Goal: Task Accomplishment & Management: Complete application form

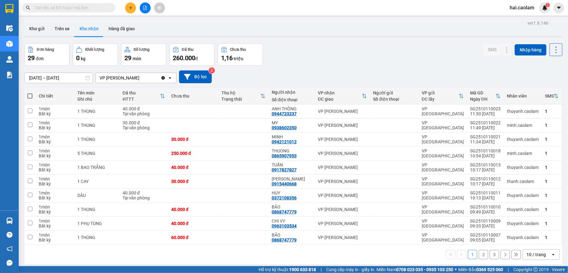
click at [75, 9] on input "text" at bounding box center [71, 7] width 74 height 7
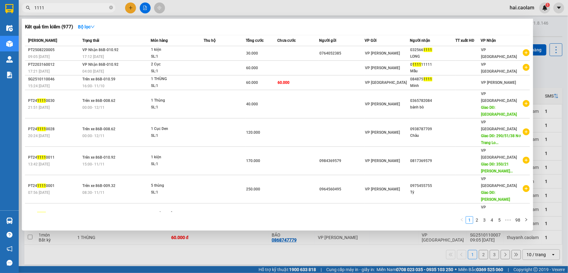
type input "1111"
click at [110, 7] on icon "close-circle" at bounding box center [111, 8] width 4 height 4
type input "1"
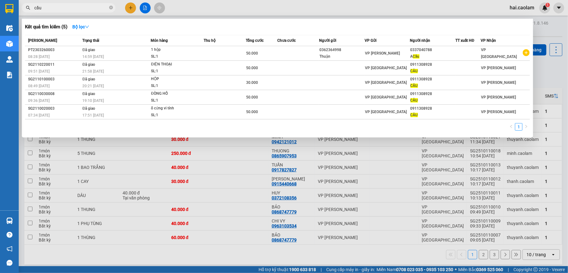
type input "cầu"
drag, startPoint x: 110, startPoint y: 7, endPoint x: 269, endPoint y: 2, distance: 159.7
click at [111, 7] on icon "close-circle" at bounding box center [111, 8] width 4 height 4
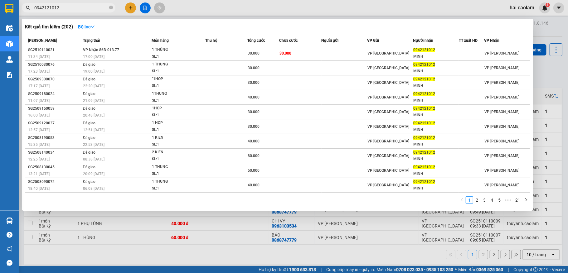
type input "0942121012"
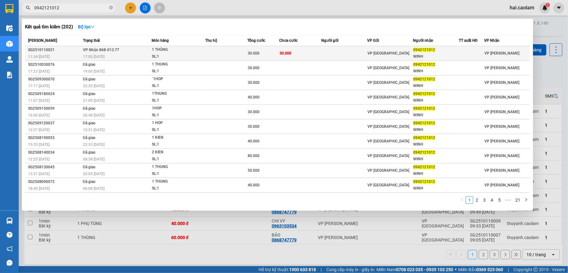
click at [313, 57] on td "30.000" at bounding box center [300, 53] width 42 height 15
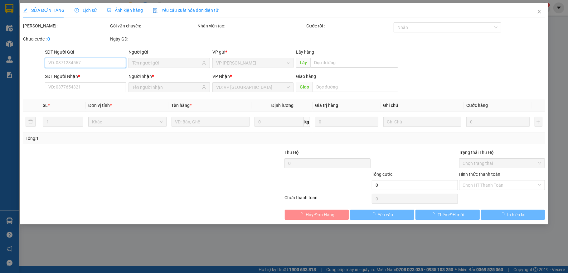
type input "0942121012"
type input "MINH"
type input "30.000"
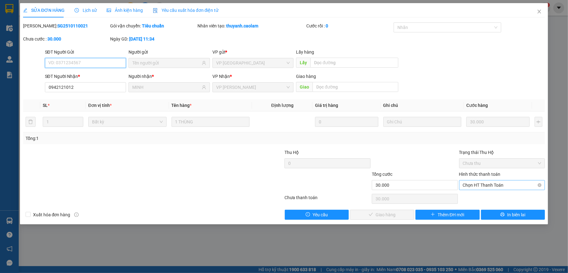
click at [493, 187] on span "Chọn HT Thanh Toán" at bounding box center [502, 185] width 79 height 9
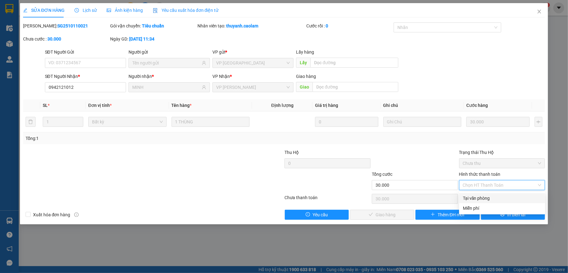
drag, startPoint x: 490, startPoint y: 194, endPoint x: 460, endPoint y: 215, distance: 37.0
click at [490, 194] on div "Tại văn phòng" at bounding box center [502, 198] width 86 height 10
type input "0"
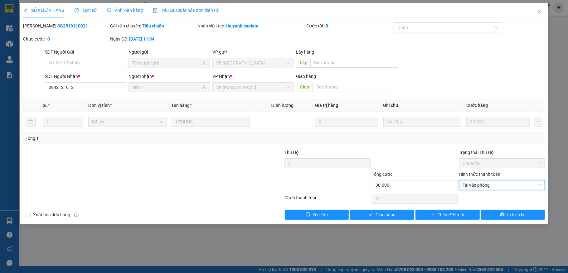
click at [392, 209] on div "Total Paid Fee 0 Total UnPaid Fee 30.000 Cash Collection Total Fee Mã ĐH: SG251…" at bounding box center [284, 120] width 522 height 197
drag, startPoint x: 388, startPoint y: 215, endPoint x: 376, endPoint y: 215, distance: 12.2
click at [388, 215] on span "Giao hàng" at bounding box center [385, 214] width 20 height 7
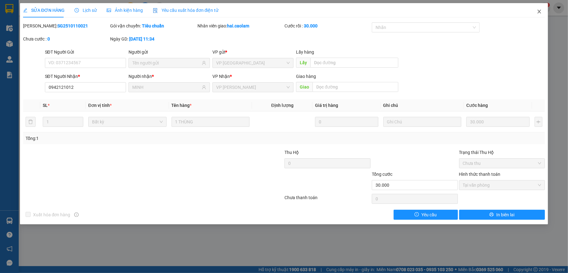
click at [538, 13] on icon "close" at bounding box center [539, 11] width 5 height 5
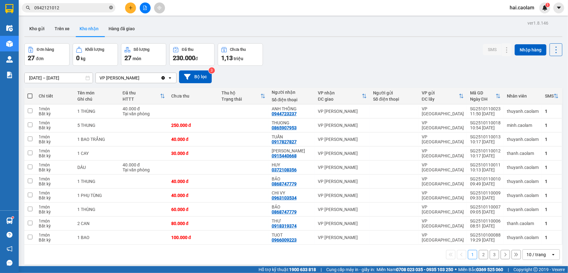
click at [112, 7] on icon "close-circle" at bounding box center [111, 8] width 4 height 4
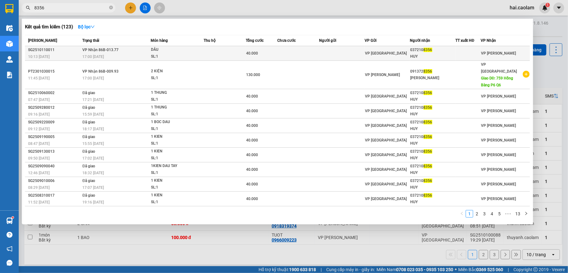
type input "8356"
click at [359, 56] on td at bounding box center [342, 53] width 46 height 15
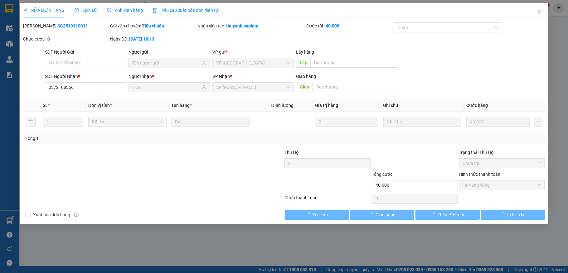
type input "0372108356"
type input "HUY"
type input "40.000"
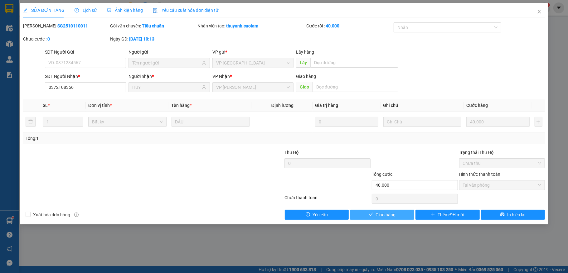
click at [404, 215] on button "Giao hàng" at bounding box center [382, 215] width 64 height 10
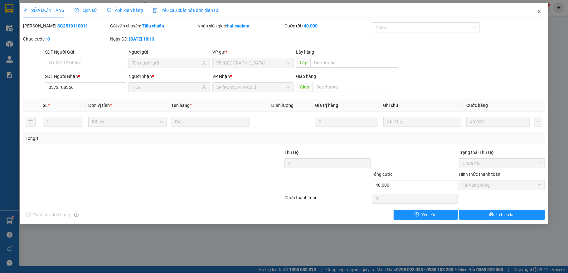
click at [540, 9] on icon "close" at bounding box center [539, 11] width 5 height 5
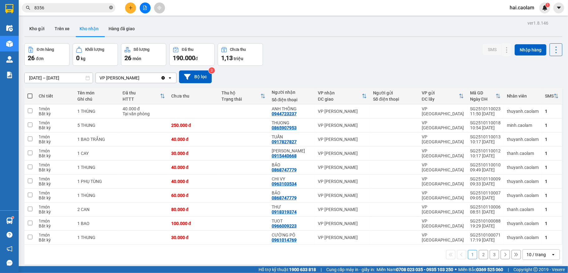
click at [109, 9] on icon "close-circle" at bounding box center [111, 8] width 4 height 4
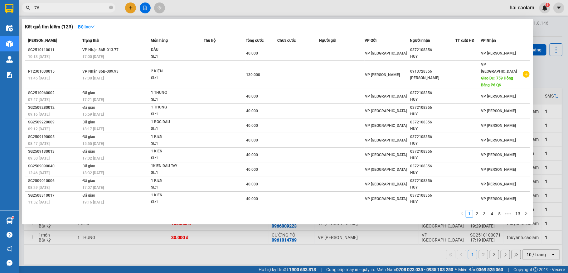
type input "760"
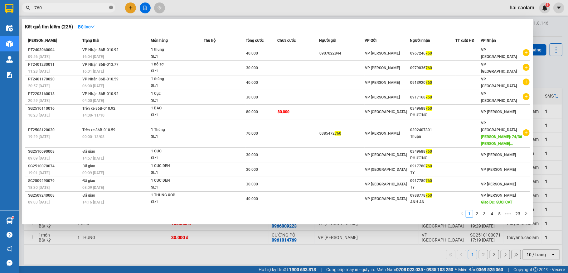
click at [110, 7] on icon "close-circle" at bounding box center [111, 8] width 4 height 4
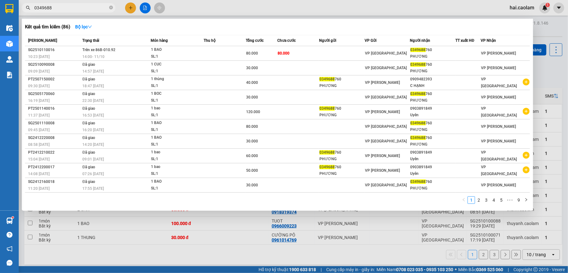
type input "0349688"
click at [111, 6] on icon "close-circle" at bounding box center [111, 8] width 4 height 4
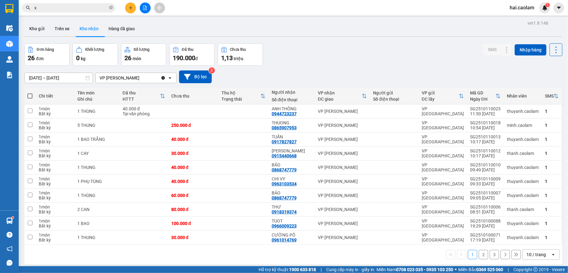
type input "xị"
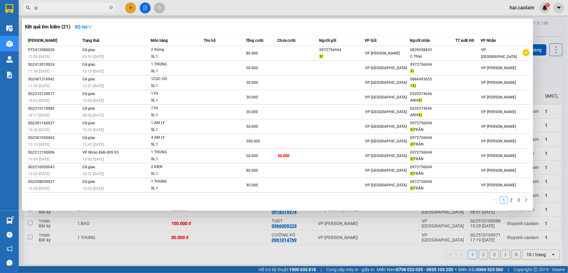
click at [111, 9] on icon "close-circle" at bounding box center [111, 8] width 4 height 4
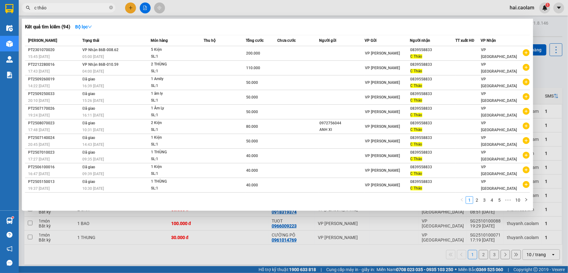
type input "c thảo"
click at [110, 8] on icon "close-circle" at bounding box center [111, 8] width 4 height 4
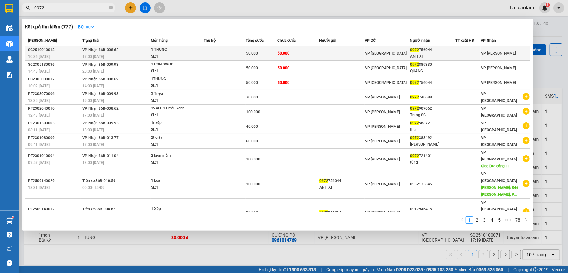
type input "0972"
click at [237, 51] on td at bounding box center [225, 53] width 42 height 15
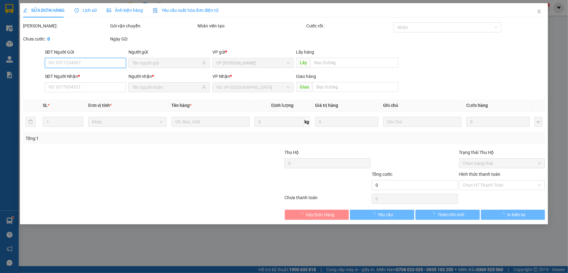
type input "0972756044"
type input "ANH XI"
type input "50.000"
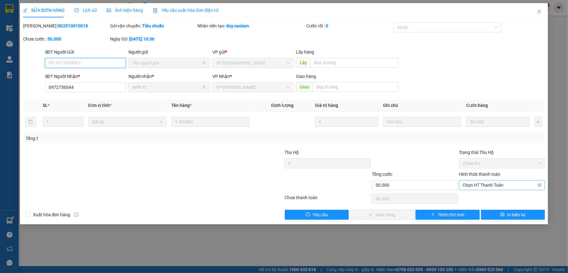
click at [513, 186] on span "Chọn HT Thanh Toán" at bounding box center [502, 185] width 79 height 9
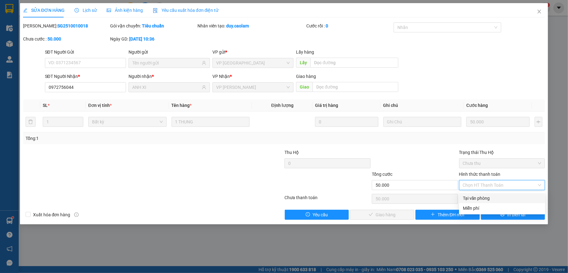
drag, startPoint x: 500, startPoint y: 198, endPoint x: 485, endPoint y: 195, distance: 14.6
click at [500, 197] on div "Tại văn phòng" at bounding box center [502, 198] width 79 height 7
type input "0"
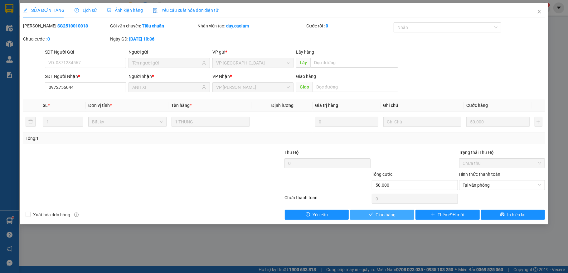
click at [387, 213] on span "Giao hàng" at bounding box center [385, 214] width 20 height 7
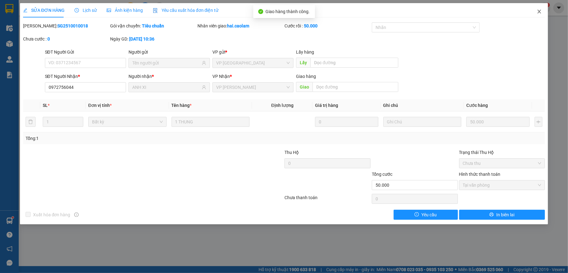
drag, startPoint x: 540, startPoint y: 11, endPoint x: 132, endPoint y: 0, distance: 408.3
click at [540, 11] on icon "close" at bounding box center [539, 11] width 5 height 5
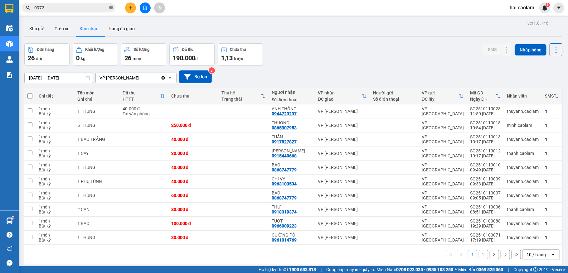
click at [110, 8] on icon "close-circle" at bounding box center [111, 8] width 4 height 4
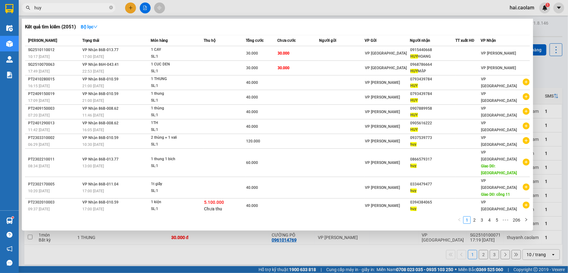
click at [79, 9] on input "huy" at bounding box center [71, 7] width 74 height 7
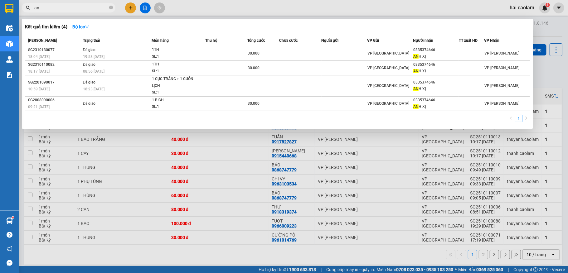
type input "a"
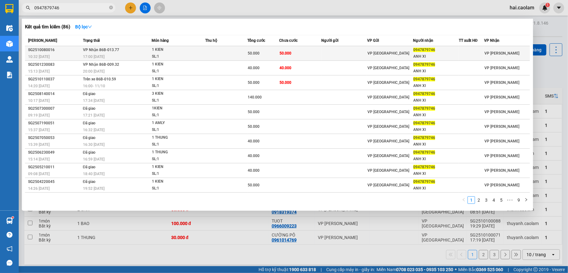
type input "0947879746"
click at [273, 54] on div "50.000" at bounding box center [263, 53] width 31 height 7
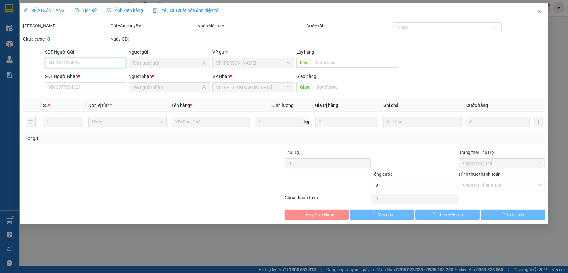
type input "0947879746"
type input "ANH XI"
type input "50.000"
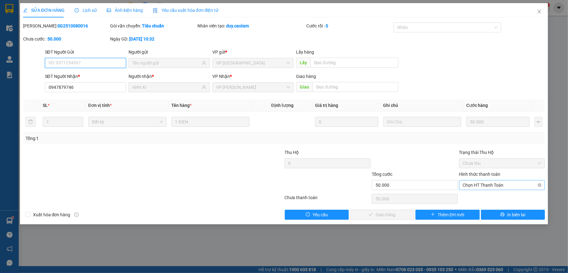
click at [468, 185] on span "Chọn HT Thanh Toán" at bounding box center [502, 185] width 79 height 9
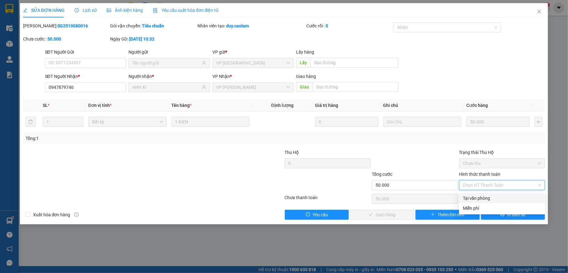
click at [469, 194] on div "Tại văn phòng" at bounding box center [502, 198] width 86 height 10
type input "0"
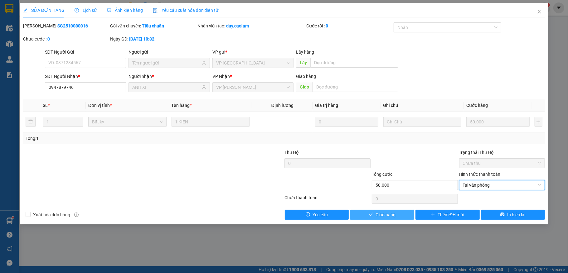
click at [387, 210] on button "Giao hàng" at bounding box center [382, 215] width 64 height 10
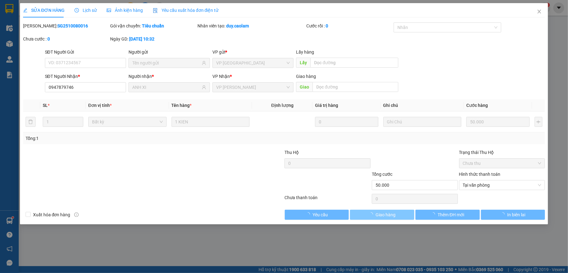
click at [388, 216] on span "Giao hàng" at bounding box center [385, 214] width 20 height 7
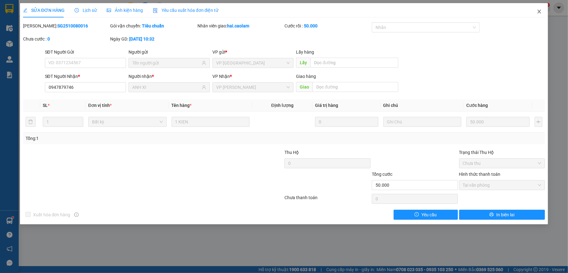
drag, startPoint x: 541, startPoint y: 10, endPoint x: 122, endPoint y: 0, distance: 419.8
click at [541, 10] on icon "close" at bounding box center [539, 11] width 5 height 5
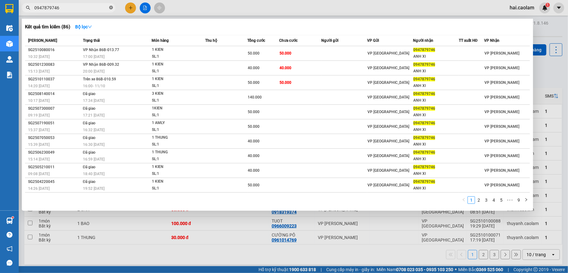
click at [110, 8] on icon "close-circle" at bounding box center [111, 8] width 4 height 4
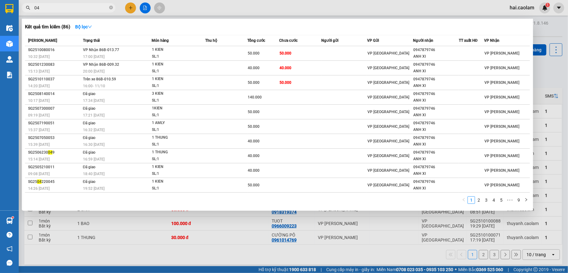
type input "044"
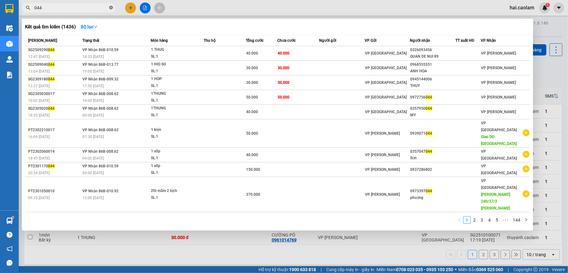
click at [112, 7] on icon "close-circle" at bounding box center [111, 8] width 4 height 4
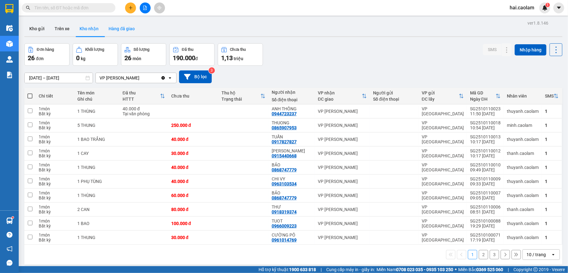
click at [131, 29] on button "Hàng đã giao" at bounding box center [122, 28] width 36 height 15
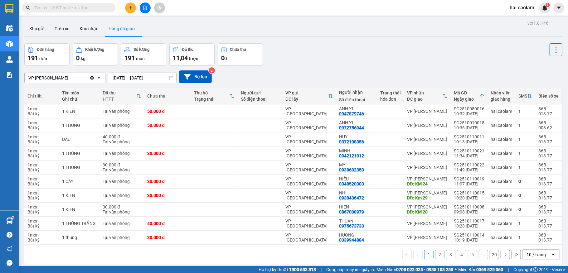
click at [92, 9] on input "text" at bounding box center [71, 7] width 74 height 7
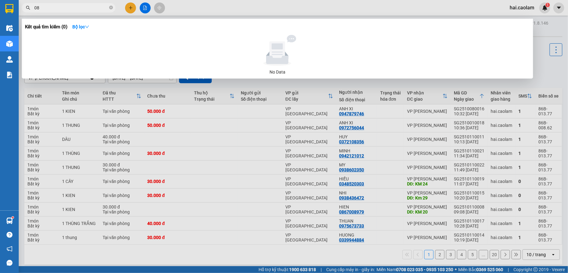
type input "0"
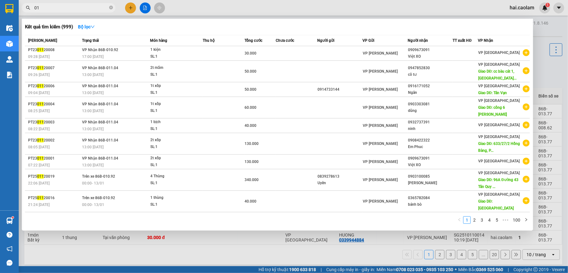
type input "0"
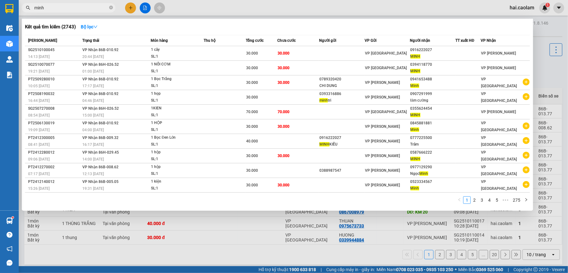
click at [97, 10] on input "minh" at bounding box center [71, 7] width 74 height 7
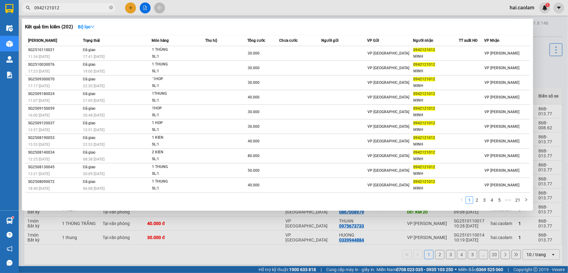
type input "0942121012"
click at [132, 7] on div at bounding box center [284, 136] width 568 height 273
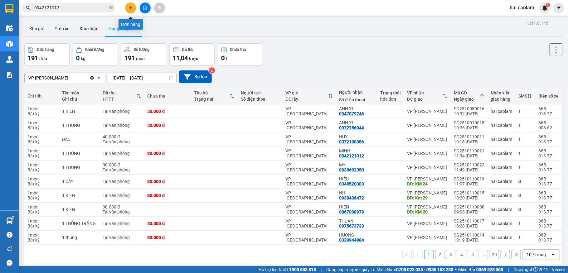
click at [129, 9] on icon "plus" at bounding box center [130, 8] width 4 height 4
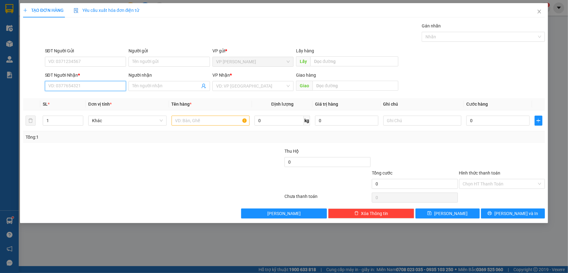
drag, startPoint x: 105, startPoint y: 86, endPoint x: 364, endPoint y: 1, distance: 273.3
click at [107, 86] on input "SĐT Người Nhận *" at bounding box center [85, 86] width 81 height 10
type input "0937689690"
click at [101, 98] on div "0937689690 - Lộc" at bounding box center [86, 99] width 74 height 7
type input "Lộc"
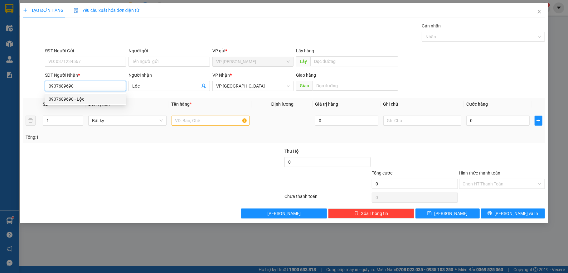
type input "0937689690"
click at [186, 125] on input "text" at bounding box center [210, 121] width 78 height 10
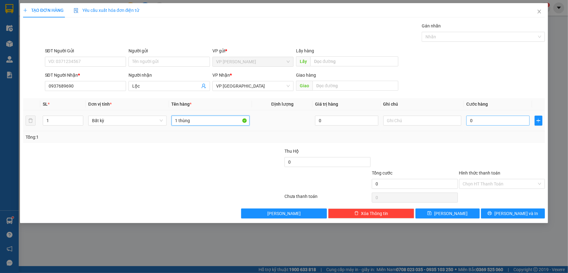
type input "1 thùng"
click at [499, 121] on input "0" at bounding box center [497, 121] width 63 height 10
type input "4"
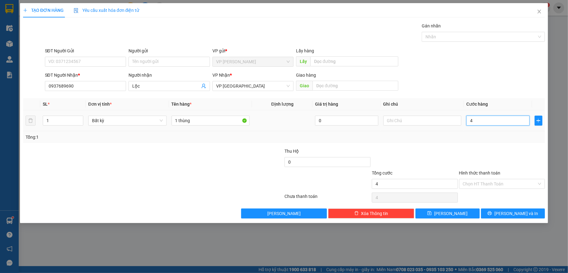
type input "40"
type input "40.000"
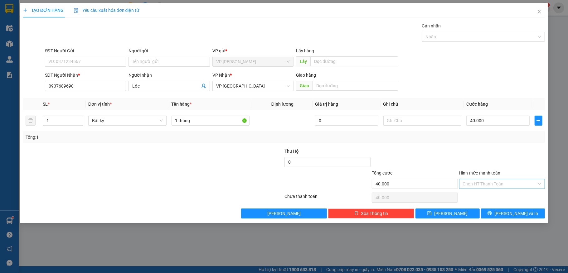
click at [474, 182] on input "Hình thức thanh toán" at bounding box center [500, 183] width 74 height 9
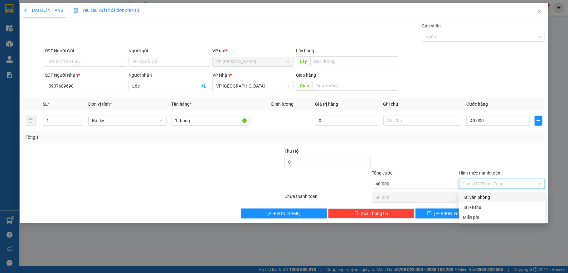
drag, startPoint x: 473, startPoint y: 193, endPoint x: 463, endPoint y: 194, distance: 10.3
click at [473, 193] on div "Tại văn phòng" at bounding box center [502, 197] width 86 height 10
type input "0"
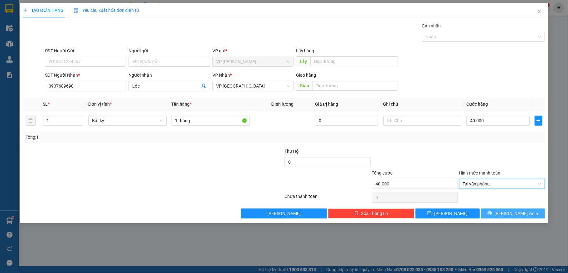
drag, startPoint x: 498, startPoint y: 211, endPoint x: 498, endPoint y: 206, distance: 4.4
click at [498, 209] on div "Transit Pickup Surcharge Ids Transit Deliver Surcharge Ids Transit Deliver Surc…" at bounding box center [284, 120] width 522 height 196
drag, startPoint x: 503, startPoint y: 215, endPoint x: 494, endPoint y: 211, distance: 9.9
click at [503, 211] on button "[PERSON_NAME] và In" at bounding box center [513, 214] width 64 height 10
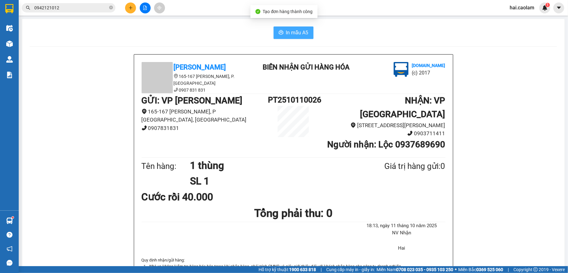
click at [296, 34] on span "In mẫu A5" at bounding box center [297, 33] width 22 height 8
click at [76, 8] on input "0942121012" at bounding box center [71, 7] width 74 height 7
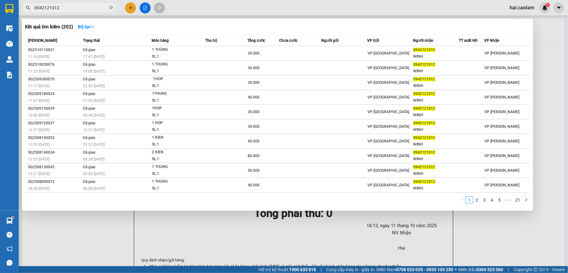
click at [76, 8] on input "0942121012" at bounding box center [71, 7] width 74 height 7
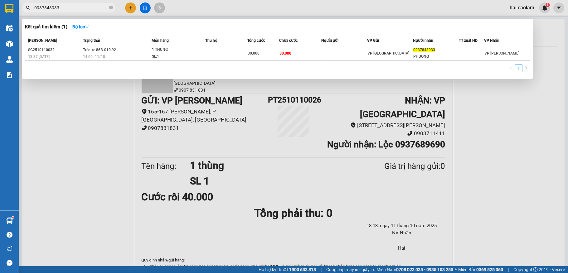
type input "0937843933"
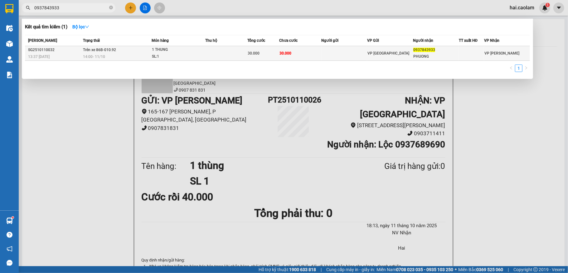
click at [244, 54] on td at bounding box center [226, 53] width 42 height 15
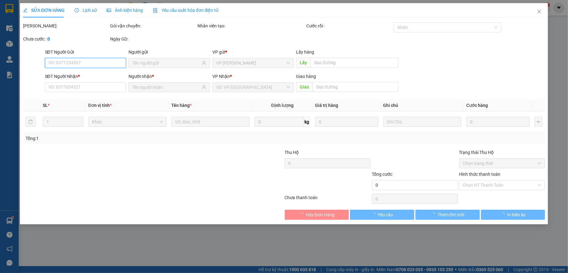
type input "0937843933"
type input "PHUONG"
type input "30.000"
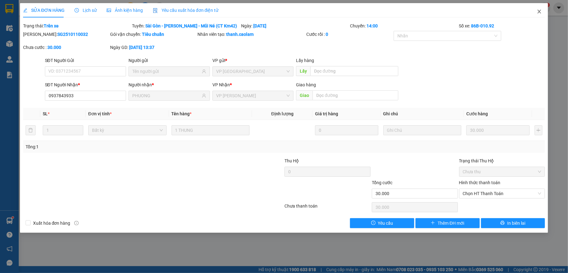
click at [538, 11] on icon "close" at bounding box center [539, 12] width 3 height 4
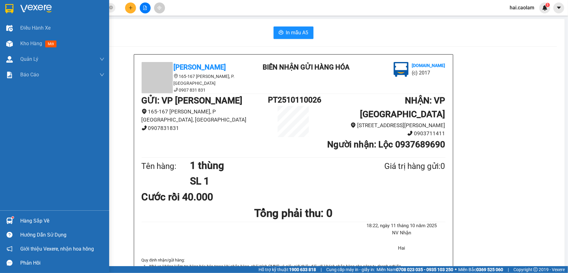
click at [61, 217] on div "Hàng sắp về" at bounding box center [62, 220] width 84 height 9
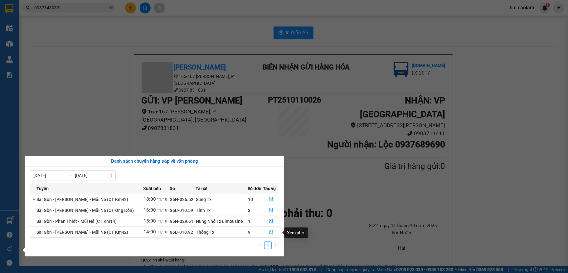
click at [269, 233] on icon "file-done" at bounding box center [271, 232] width 4 height 4
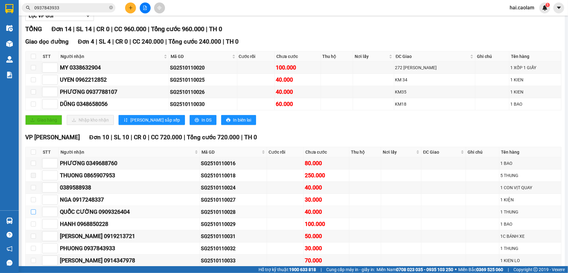
scroll to position [83, 0]
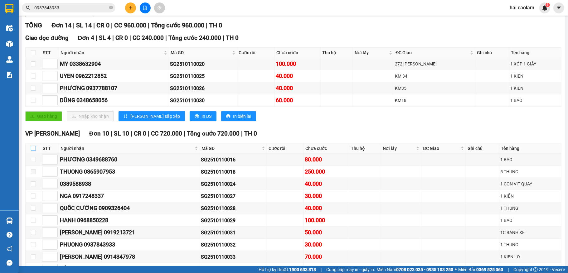
click at [31, 151] on input "checkbox" at bounding box center [33, 148] width 5 height 5
checkbox input "true"
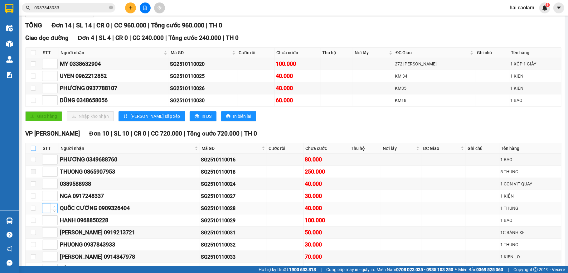
checkbox input "true"
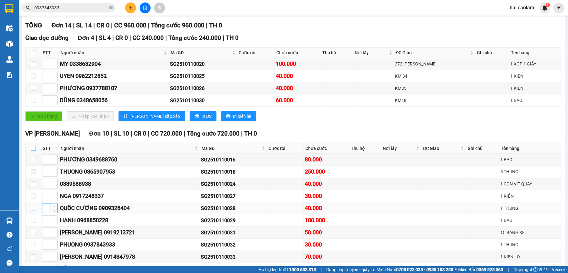
checkbox input "true"
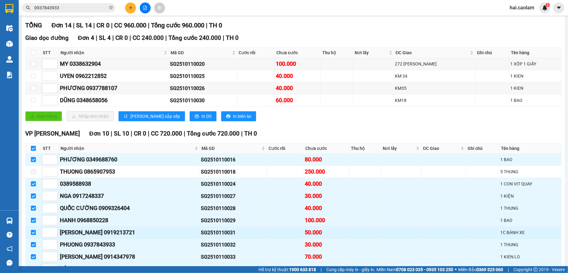
scroll to position [136, 0]
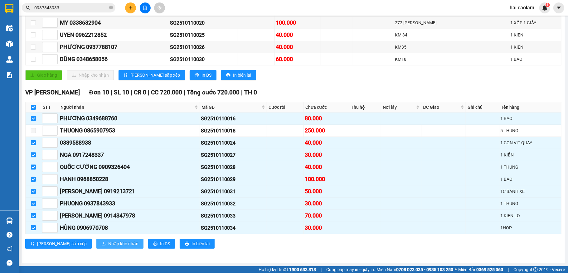
click at [108, 244] on span "Nhập kho nhận" at bounding box center [123, 243] width 30 height 7
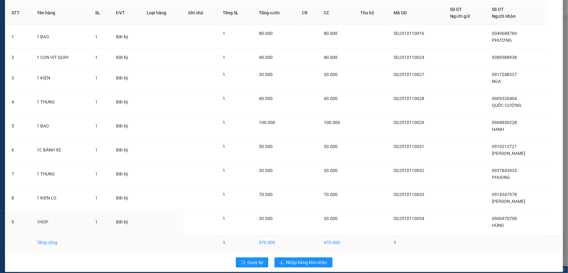
scroll to position [35, 0]
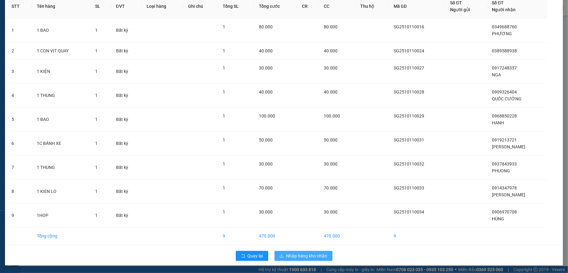
click at [310, 258] on span "Nhập hàng kho nhận" at bounding box center [306, 256] width 41 height 7
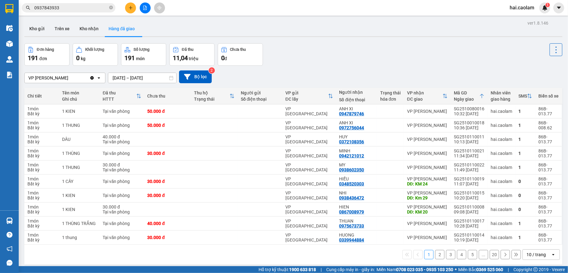
click at [75, 7] on input "0937843933" at bounding box center [71, 7] width 74 height 7
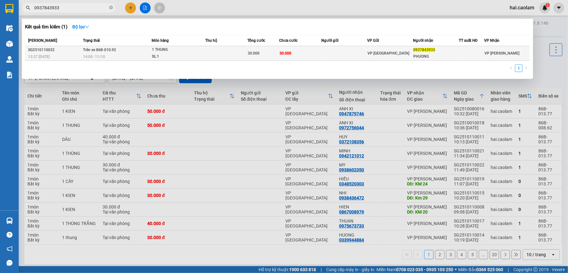
click at [386, 50] on div "VP [GEOGRAPHIC_DATA]" at bounding box center [389, 53] width 45 height 7
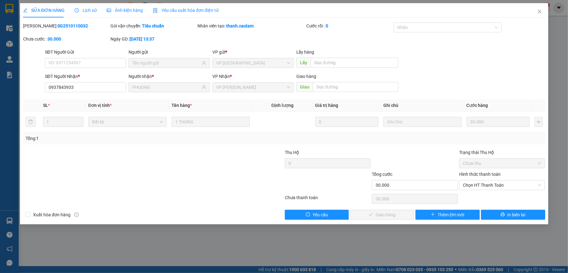
type input "0937843933"
type input "PHUONG"
type input "30.000"
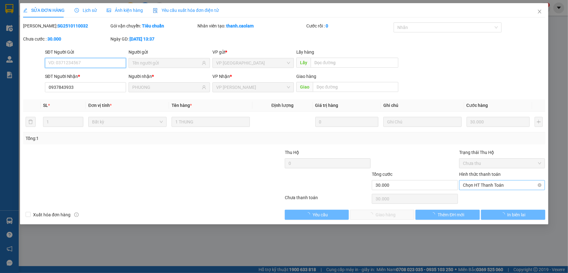
click at [506, 186] on span "Chọn HT Thanh Toán" at bounding box center [502, 185] width 79 height 9
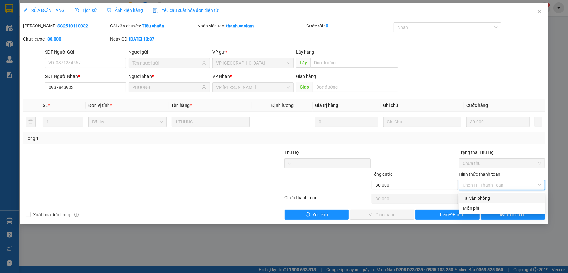
click at [504, 195] on div "Tại văn phòng" at bounding box center [502, 198] width 79 height 7
type input "0"
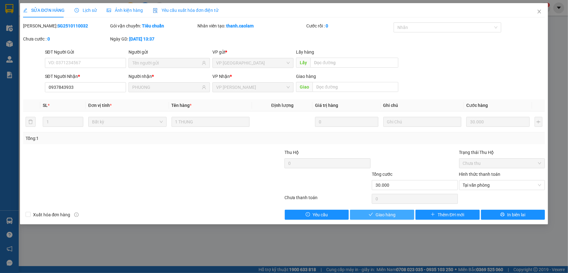
click at [389, 216] on span "Giao hàng" at bounding box center [385, 214] width 20 height 7
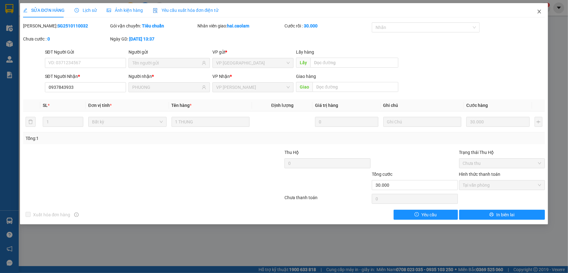
click at [539, 13] on icon "close" at bounding box center [539, 11] width 5 height 5
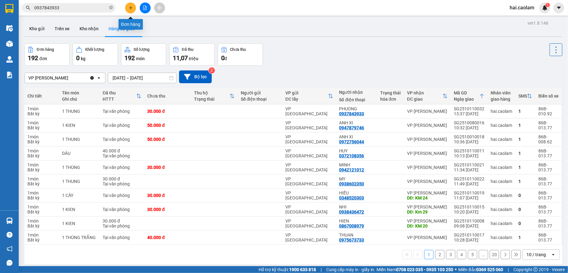
click at [130, 7] on icon "plus" at bounding box center [130, 8] width 4 height 4
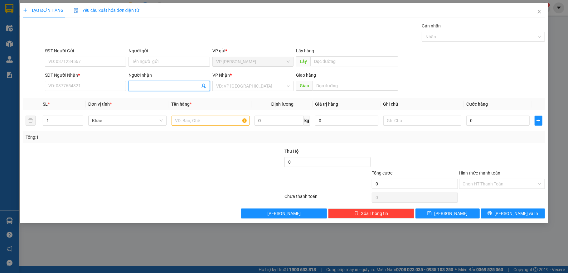
click at [145, 89] on input "Người nhận" at bounding box center [166, 86] width 68 height 7
type input "xưởng"
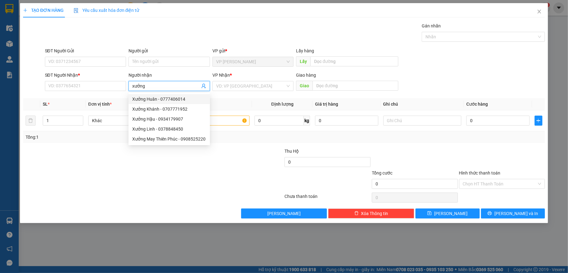
click at [176, 99] on div "Xưởng Huân - 0777406014" at bounding box center [169, 99] width 74 height 7
type input "0777406014"
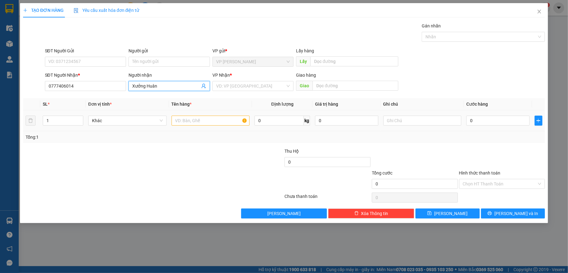
type input "Xưởng Huân"
click at [212, 117] on input "text" at bounding box center [210, 121] width 78 height 10
type input "1 bao"
click at [501, 124] on input "0" at bounding box center [497, 121] width 63 height 10
type input "1"
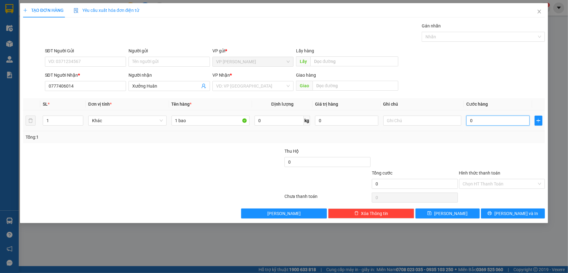
type input "1"
type input "10"
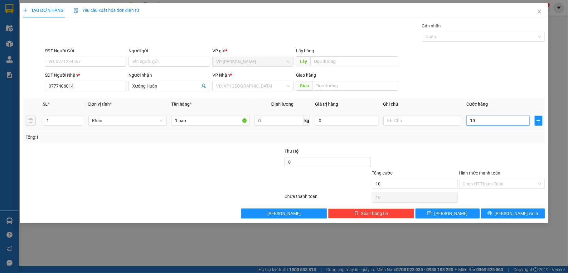
type input "100"
type input "100.000"
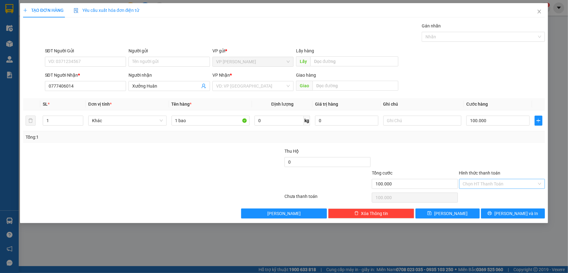
click at [496, 180] on input "Hình thức thanh toán" at bounding box center [500, 183] width 74 height 9
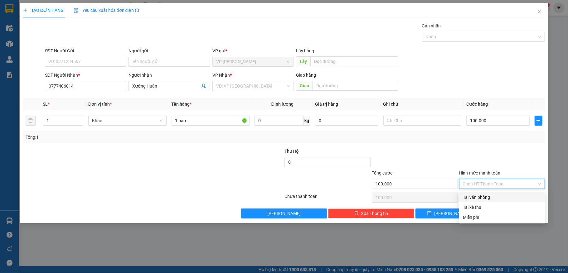
click at [496, 195] on div "Tại văn phòng" at bounding box center [502, 197] width 79 height 7
type input "0"
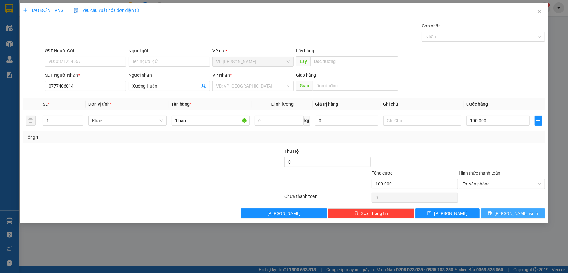
drag, startPoint x: 500, startPoint y: 213, endPoint x: 497, endPoint y: 207, distance: 6.6
click at [500, 211] on button "[PERSON_NAME] và In" at bounding box center [513, 214] width 64 height 10
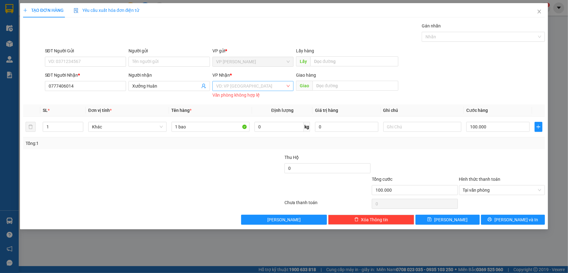
click at [280, 89] on input "search" at bounding box center [251, 85] width 70 height 9
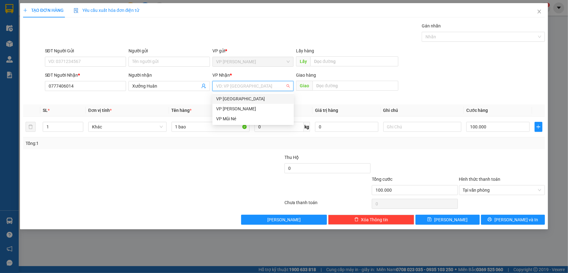
click at [266, 96] on div "VP [GEOGRAPHIC_DATA]" at bounding box center [253, 98] width 74 height 7
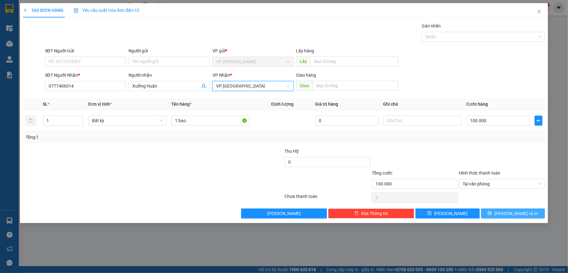
click at [504, 211] on button "[PERSON_NAME] và In" at bounding box center [513, 214] width 64 height 10
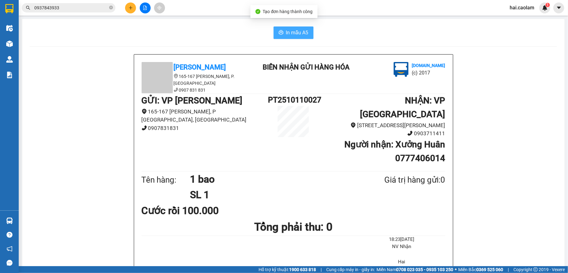
click at [284, 28] on button "In mẫu A5" at bounding box center [293, 33] width 40 height 12
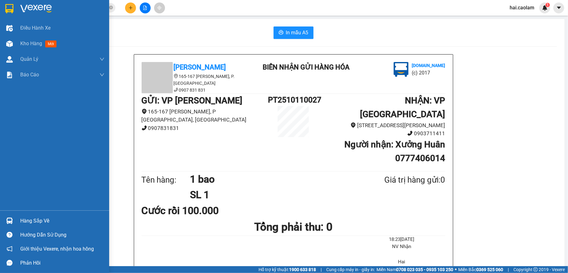
click at [51, 219] on div "Hàng sắp về" at bounding box center [62, 220] width 84 height 9
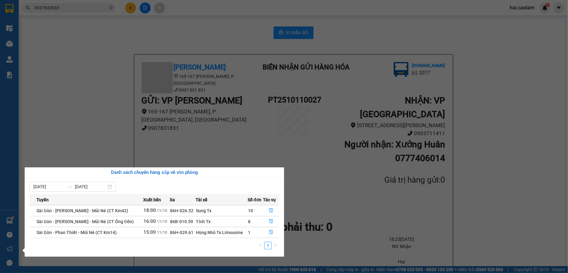
drag, startPoint x: 83, startPoint y: 74, endPoint x: 327, endPoint y: 46, distance: 245.8
click at [87, 74] on section "Kết quả tìm kiếm ( 1 ) Bộ lọc Mã ĐH Trạng thái Món hàng Thu hộ Tổng cước Chưa c…" at bounding box center [284, 136] width 568 height 273
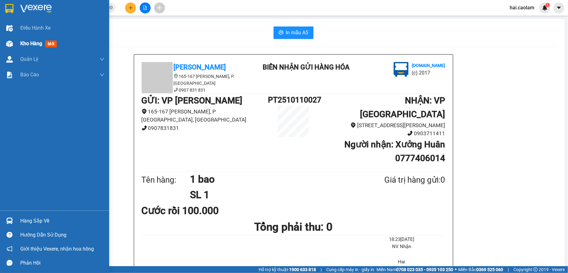
click at [38, 42] on span "Kho hàng" at bounding box center [31, 44] width 22 height 6
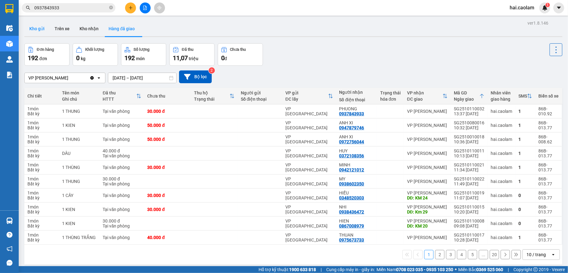
click at [32, 29] on button "Kho gửi" at bounding box center [36, 28] width 25 height 15
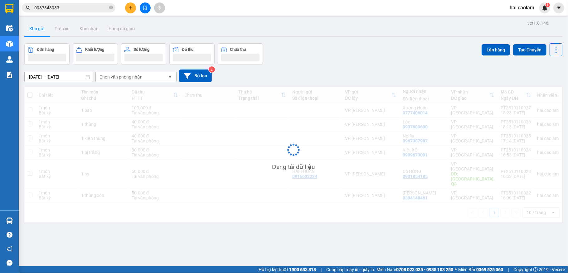
click at [64, 33] on button "Trên xe" at bounding box center [62, 28] width 25 height 15
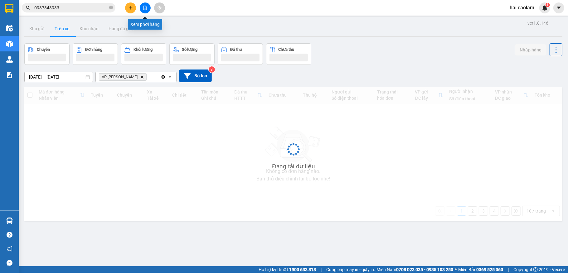
click at [149, 6] on button at bounding box center [145, 7] width 11 height 11
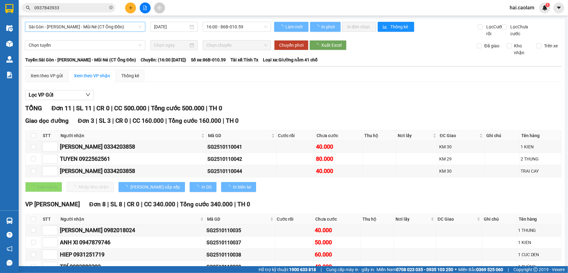
click at [118, 30] on span "Sài Gòn - [PERSON_NAME] - Mũi Né (CT Ông Đồn)" at bounding box center [85, 26] width 113 height 9
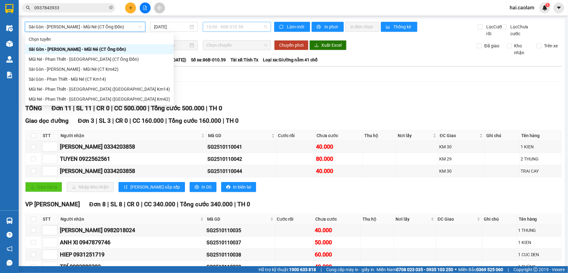
click at [231, 27] on span "16:00 - 86B-010.59" at bounding box center [236, 26] width 61 height 9
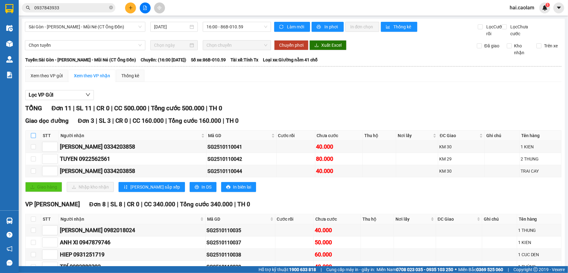
click at [31, 138] on input "checkbox" at bounding box center [33, 135] width 5 height 5
checkbox input "true"
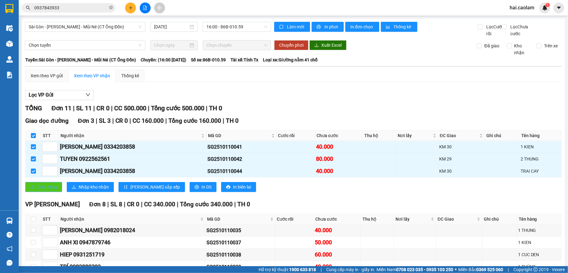
click at [43, 191] on span "Giao hàng" at bounding box center [47, 187] width 20 height 7
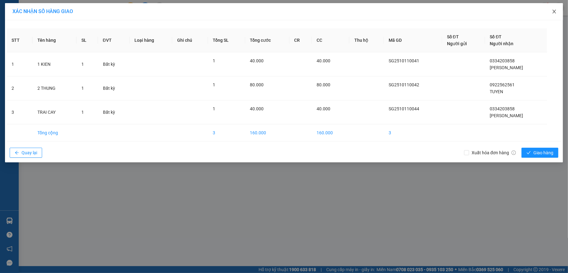
click at [553, 13] on icon "close" at bounding box center [554, 11] width 5 height 5
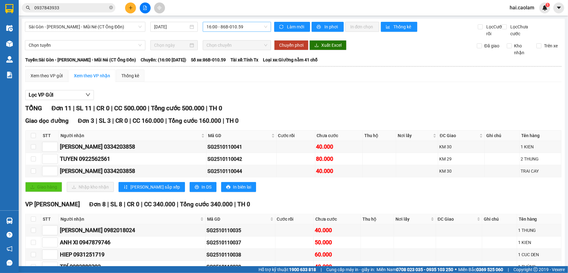
click at [222, 25] on span "16:00 - 86B-010.59" at bounding box center [236, 26] width 61 height 9
click at [116, 25] on span "Sài Gòn - [PERSON_NAME] - Mũi Né (CT Ông Đồn)" at bounding box center [85, 26] width 113 height 9
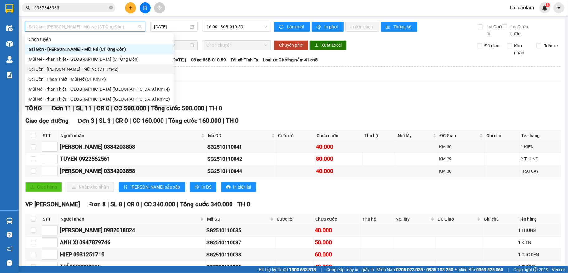
click at [109, 70] on div "Sài Gòn - [PERSON_NAME] - Mũi Né (CT Km42)" at bounding box center [99, 69] width 141 height 7
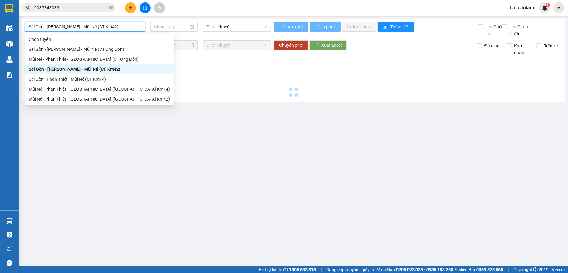
type input "[DATE]"
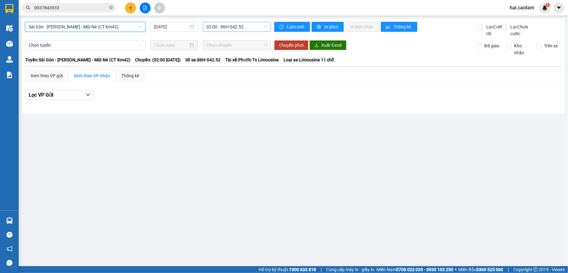
click at [220, 28] on span "02:00 - 86H-042.52" at bounding box center [236, 26] width 61 height 9
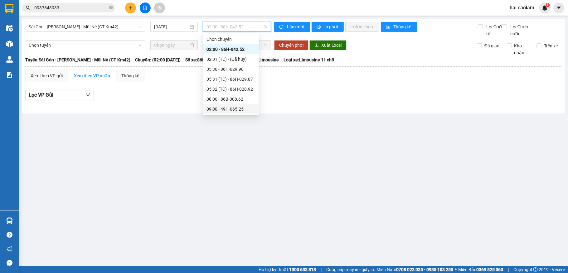
scroll to position [83, 0]
click at [233, 74] on div "14:00 - 86B-010.92" at bounding box center [230, 76] width 49 height 7
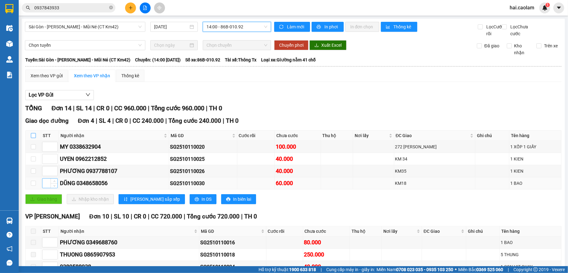
drag, startPoint x: 31, startPoint y: 144, endPoint x: 42, endPoint y: 191, distance: 48.3
click at [31, 138] on input "checkbox" at bounding box center [33, 135] width 5 height 5
checkbox input "true"
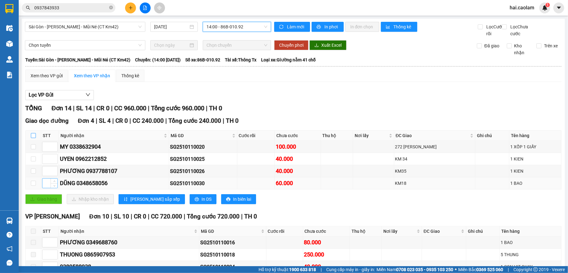
checkbox input "true"
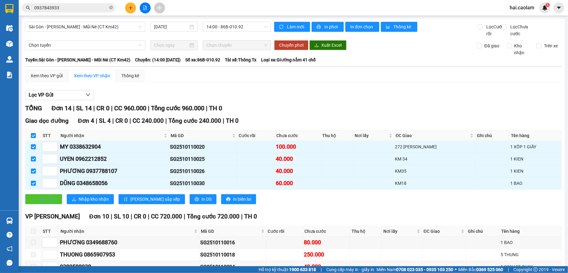
click at [39, 203] on span "Giao hàng" at bounding box center [47, 199] width 20 height 7
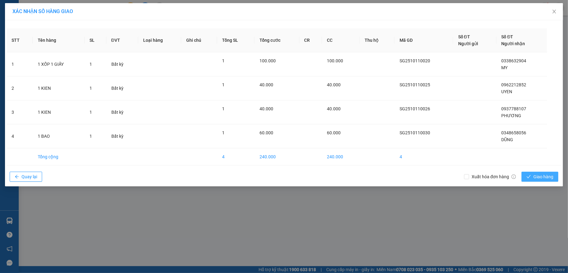
drag, startPoint x: 543, startPoint y: 175, endPoint x: 536, endPoint y: 175, distance: 6.2
click at [543, 175] on span "Giao hàng" at bounding box center [543, 176] width 20 height 7
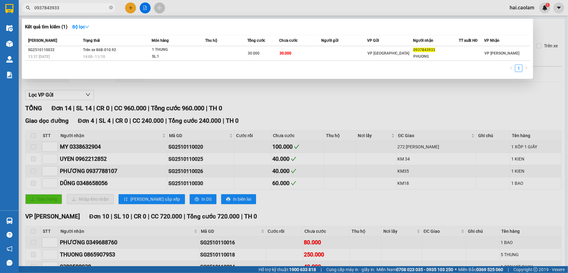
click at [96, 8] on input "0937843933" at bounding box center [71, 7] width 74 height 7
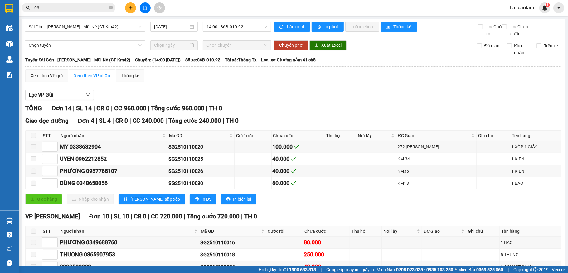
type input "033"
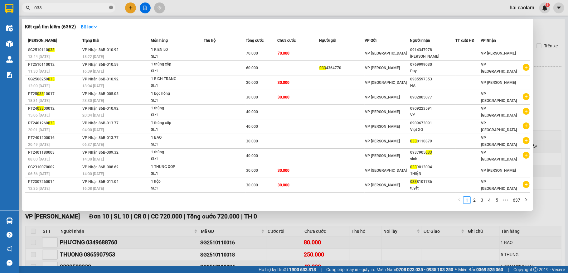
click at [110, 7] on icon "close-circle" at bounding box center [111, 8] width 4 height 4
type input "0"
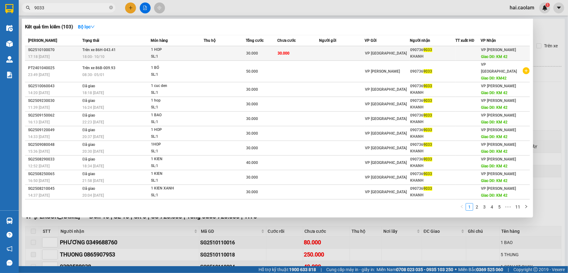
type input "9033"
click at [427, 56] on div "KHANH" at bounding box center [432, 56] width 45 height 7
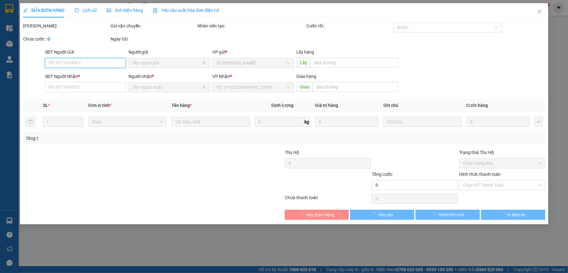
type input "0907369033"
type input "KHANH"
type input "KM 42"
type input "30.000"
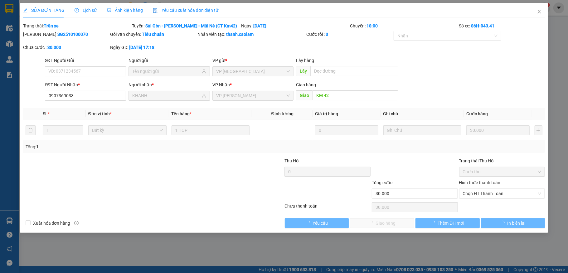
click at [493, 186] on div "Hình thức thanh toán" at bounding box center [502, 183] width 86 height 9
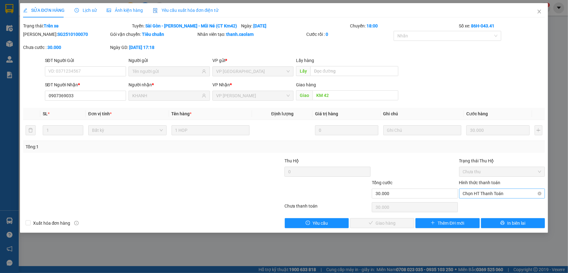
click at [489, 195] on span "Chọn HT Thanh Toán" at bounding box center [502, 193] width 79 height 9
click at [490, 208] on div "Tại văn phòng" at bounding box center [502, 206] width 79 height 7
type input "0"
drag, startPoint x: 403, startPoint y: 224, endPoint x: 394, endPoint y: 219, distance: 9.9
click at [402, 223] on button "Giao hàng" at bounding box center [382, 223] width 64 height 10
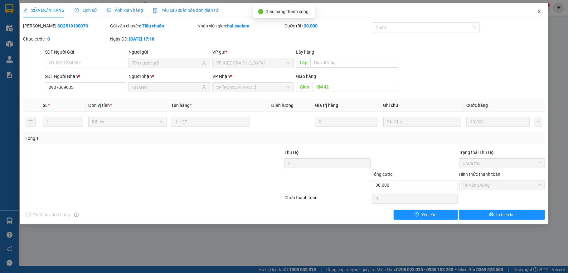
click at [539, 11] on icon "close" at bounding box center [539, 11] width 5 height 5
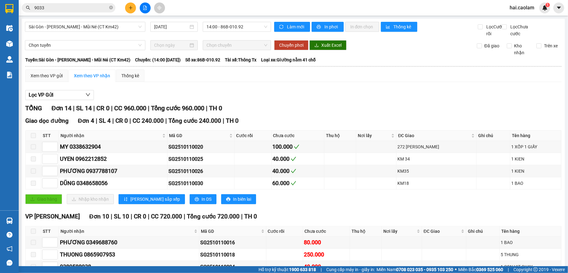
click at [112, 9] on icon "close-circle" at bounding box center [111, 8] width 4 height 4
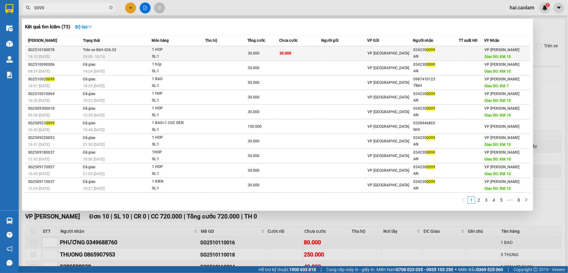
type input "0099"
click at [397, 52] on div "VP [GEOGRAPHIC_DATA]" at bounding box center [389, 53] width 45 height 7
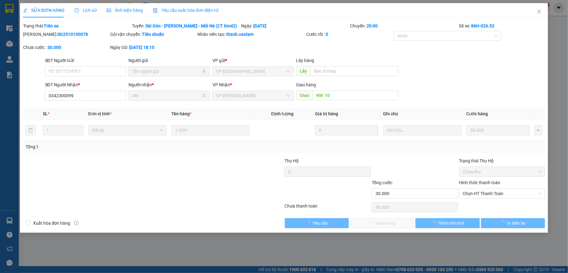
type input "0342300099"
type input "AN"
type input "KM 10"
type input "30.000"
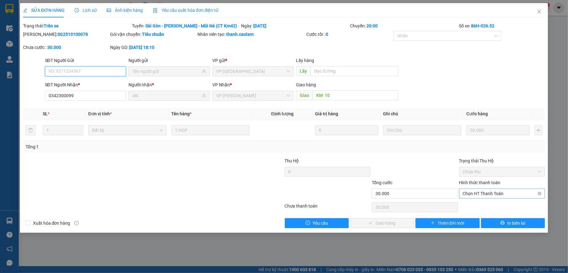
click at [488, 194] on span "Chọn HT Thanh Toán" at bounding box center [502, 193] width 79 height 9
click at [488, 203] on div "Tại văn phòng" at bounding box center [502, 206] width 79 height 7
type input "0"
drag, startPoint x: 392, startPoint y: 227, endPoint x: 390, endPoint y: 224, distance: 3.8
click at [392, 227] on span "Giao hàng" at bounding box center [385, 223] width 20 height 7
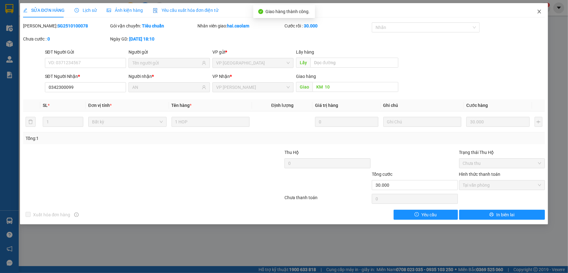
click at [538, 12] on icon "close" at bounding box center [539, 11] width 5 height 5
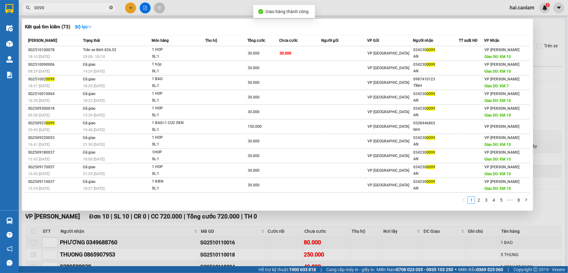
click at [113, 9] on icon "close-circle" at bounding box center [111, 8] width 4 height 4
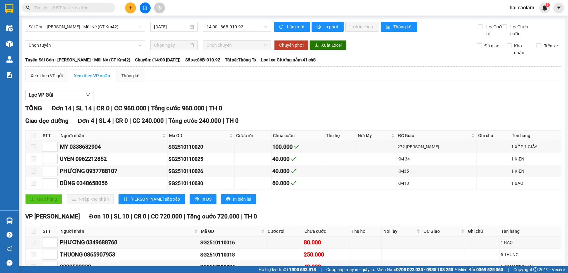
type input "6"
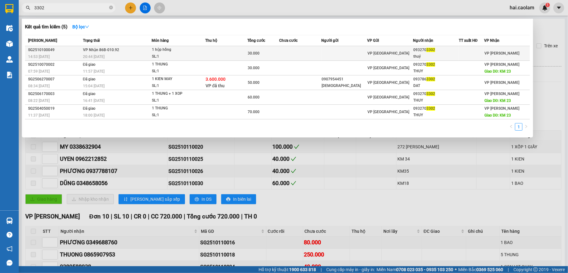
type input "3302"
click at [402, 55] on div "VP [GEOGRAPHIC_DATA]" at bounding box center [389, 53] width 45 height 7
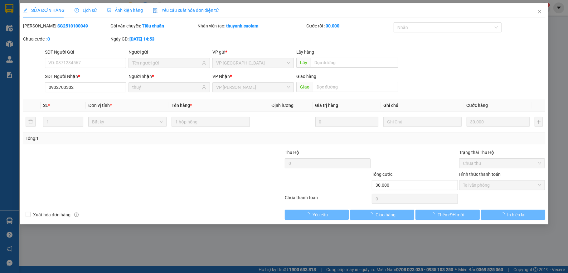
type input "0932703302"
type input "thuý"
type input "30.000"
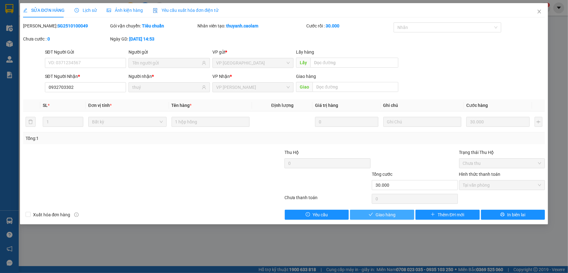
click at [397, 215] on button "Giao hàng" at bounding box center [382, 215] width 64 height 10
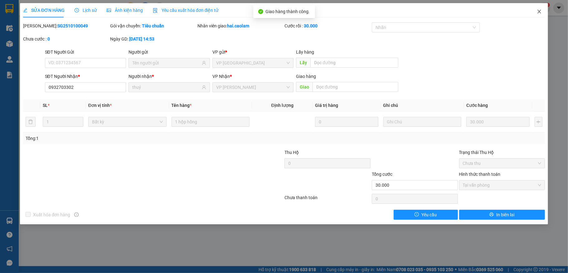
drag, startPoint x: 540, startPoint y: 12, endPoint x: 535, endPoint y: 12, distance: 5.0
click at [539, 12] on icon "close" at bounding box center [539, 11] width 5 height 5
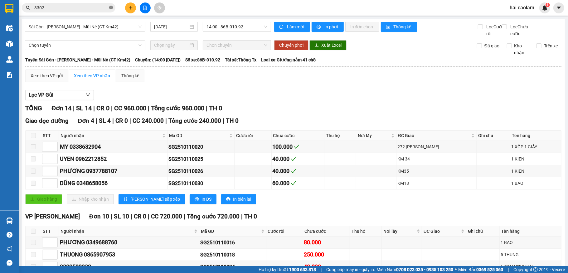
click at [111, 9] on icon "close-circle" at bounding box center [111, 8] width 4 height 4
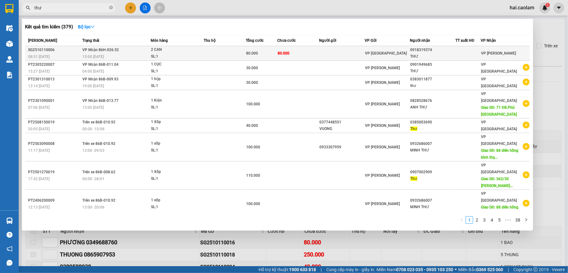
type input "thư"
click at [339, 54] on td at bounding box center [342, 53] width 46 height 15
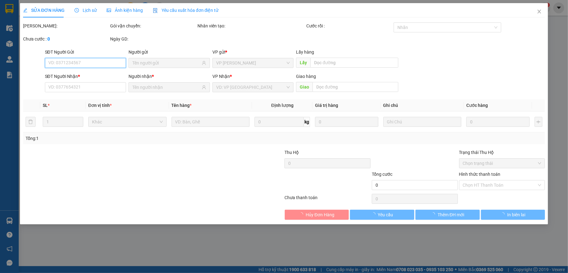
type input "0918319374"
type input "THƯ"
type input "80.000"
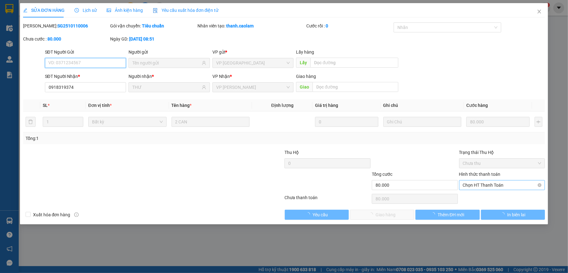
click at [488, 186] on span "Chọn HT Thanh Toán" at bounding box center [502, 185] width 79 height 9
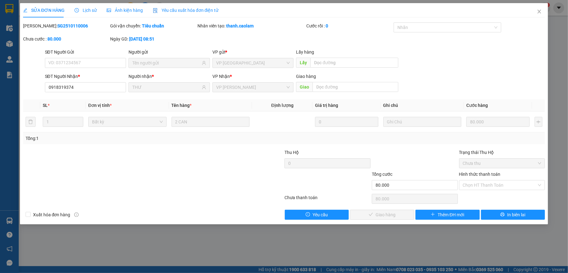
type input "0"
click at [402, 213] on button "Giao hàng" at bounding box center [382, 215] width 64 height 10
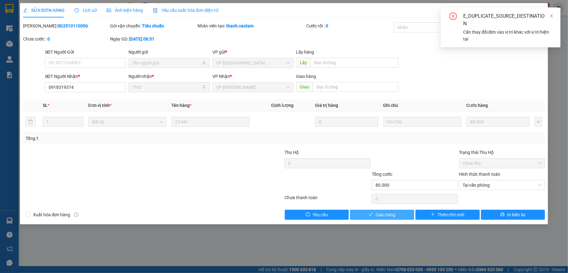
click at [389, 220] on button "Giao hàng" at bounding box center [382, 215] width 64 height 10
click at [392, 216] on span "Giao hàng" at bounding box center [385, 214] width 20 height 7
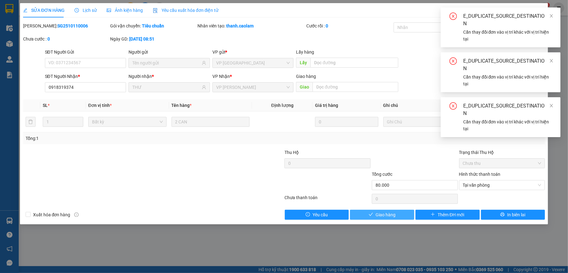
click at [392, 215] on span "Giao hàng" at bounding box center [385, 214] width 20 height 7
click at [554, 14] on div "E_DUPLICATE_SOURCE_DESTINATION Cần thay đổi đơn vào vị trí khác với vị trí hiện…" at bounding box center [501, 27] width 120 height 40
click at [551, 15] on icon "close" at bounding box center [551, 16] width 4 height 4
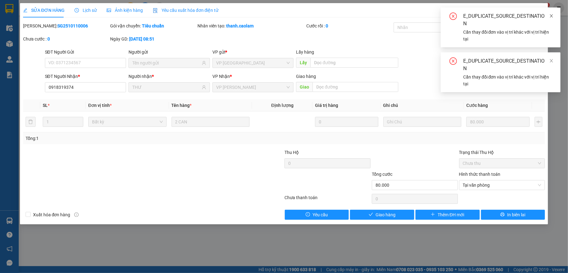
click at [552, 16] on icon "close" at bounding box center [551, 16] width 4 height 4
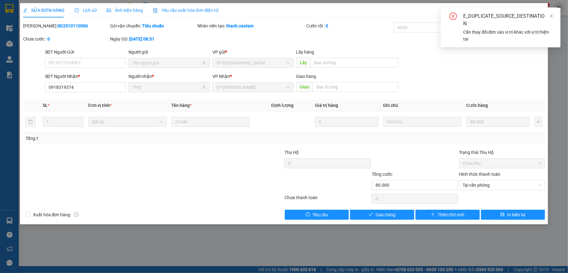
click at [552, 16] on icon "close" at bounding box center [551, 16] width 4 height 4
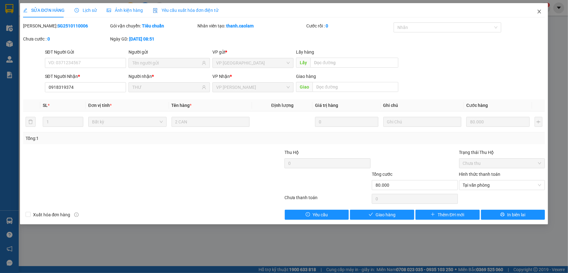
click at [540, 12] on icon "close" at bounding box center [539, 11] width 5 height 5
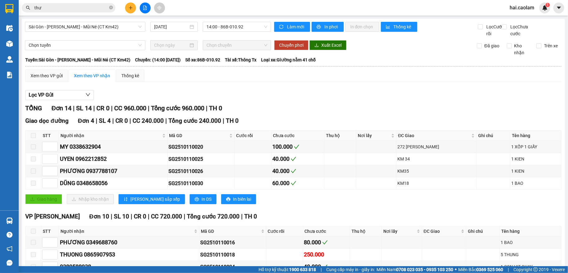
click at [92, 6] on input "thư" at bounding box center [71, 7] width 74 height 7
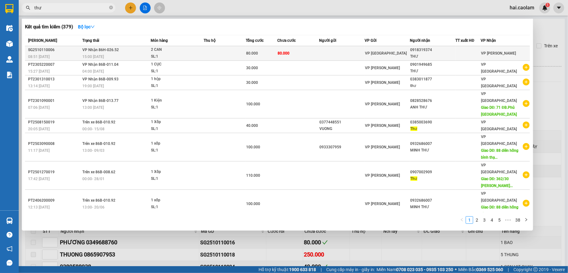
click at [344, 56] on td at bounding box center [342, 53] width 46 height 15
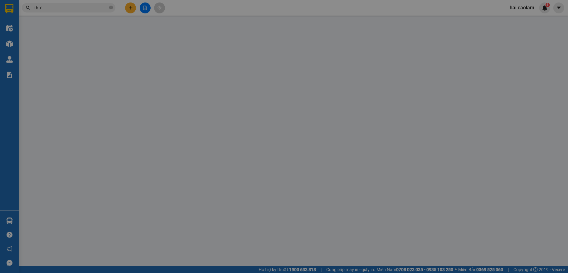
type input "0918319374"
type input "THƯ"
type input "80.000"
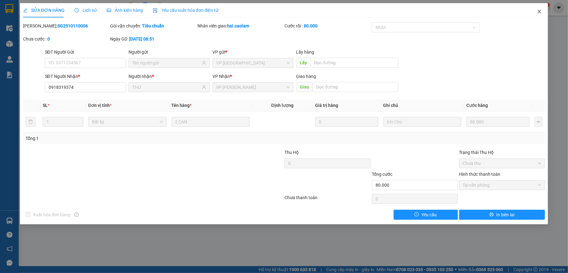
click at [539, 11] on icon "close" at bounding box center [539, 11] width 5 height 5
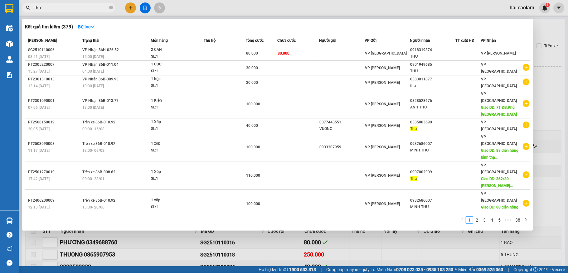
drag, startPoint x: 110, startPoint y: 7, endPoint x: 156, endPoint y: 2, distance: 45.8
click at [122, 6] on div "Kết quả tìm kiếm ( 379 ) Bộ lọc Mã ĐH Trạng thái Món hàng Thu hộ Tổng cước Chưa…" at bounding box center [61, 7] width 122 height 11
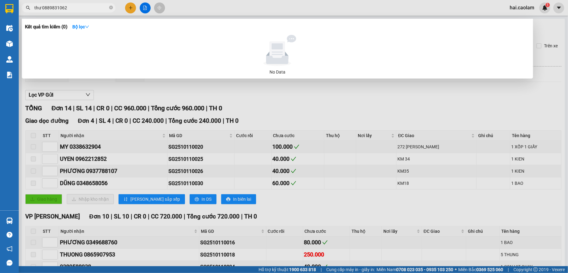
drag, startPoint x: 42, startPoint y: 10, endPoint x: 29, endPoint y: 9, distance: 12.5
click at [29, 9] on div "thư 0889831062" at bounding box center [61, 7] width 122 height 9
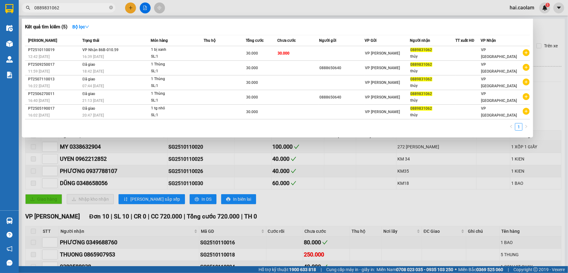
type input "0889831062"
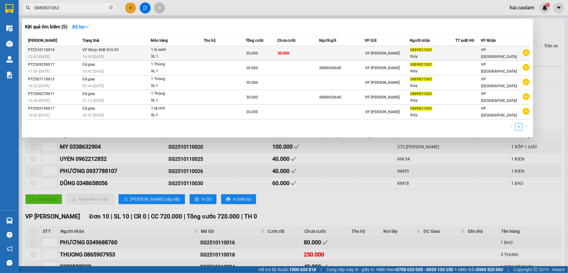
click at [364, 53] on td at bounding box center [342, 53] width 46 height 15
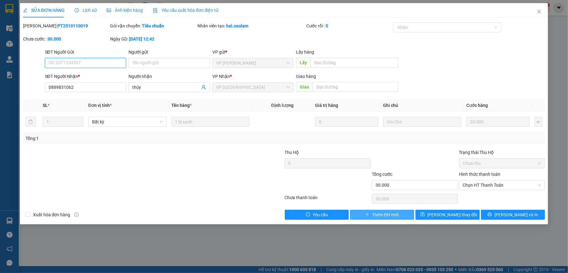
type input "0889831062"
type input "30.000"
click at [493, 188] on span "Chọn HT Thanh Toán" at bounding box center [502, 185] width 79 height 9
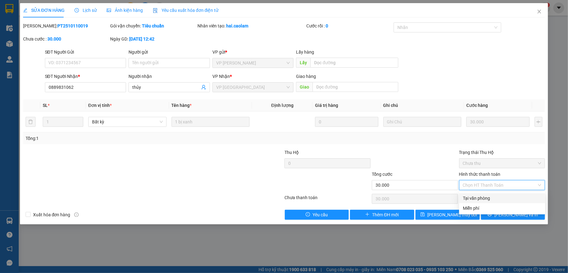
click at [490, 197] on div "Tại văn phòng" at bounding box center [502, 198] width 79 height 7
type input "0"
click at [538, 11] on icon "close" at bounding box center [539, 12] width 3 height 4
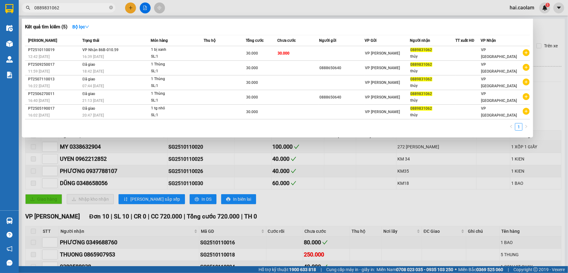
click at [88, 10] on input "0889831062" at bounding box center [71, 7] width 74 height 7
